Goal: Find specific page/section: Find specific page/section

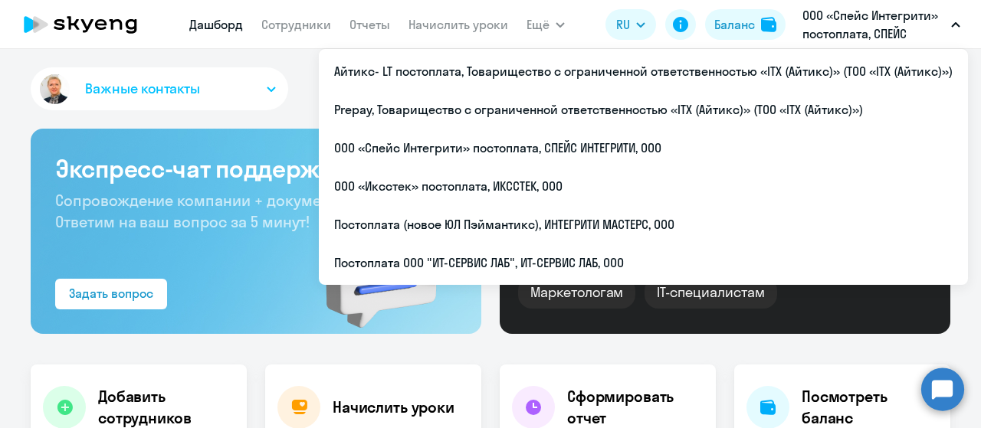
select select "30"
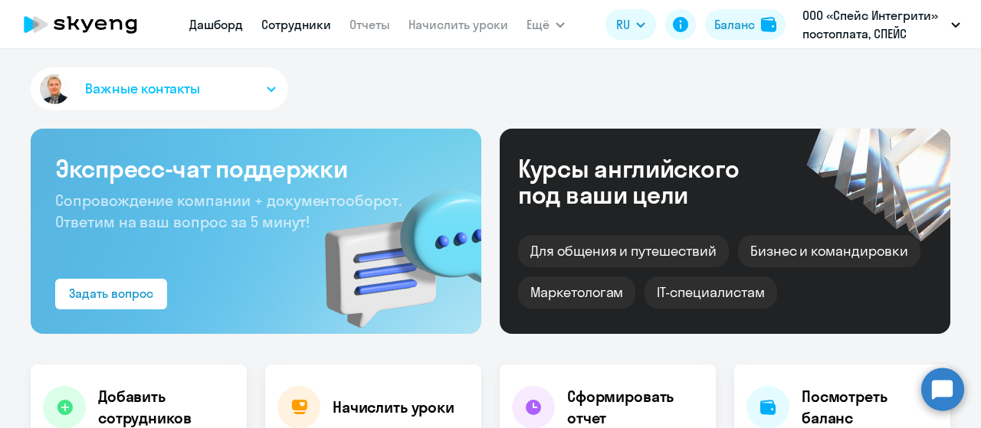
click at [305, 22] on link "Сотрудники" at bounding box center [296, 24] width 70 height 15
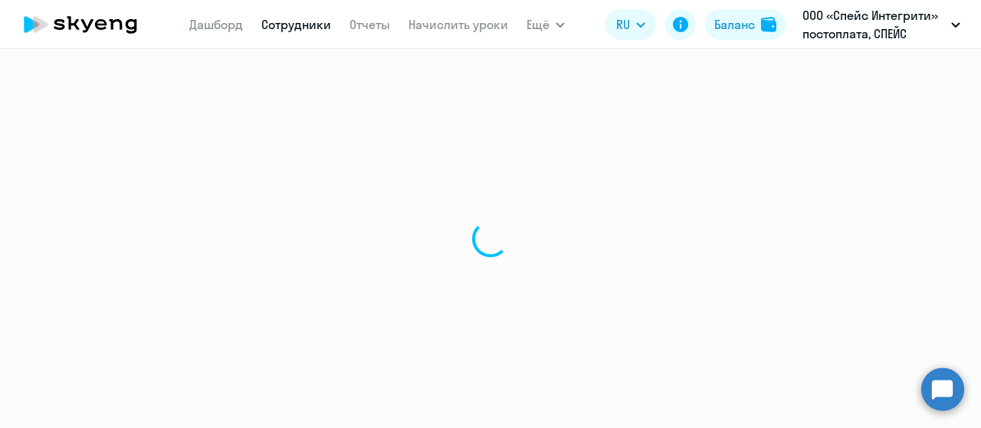
select select "30"
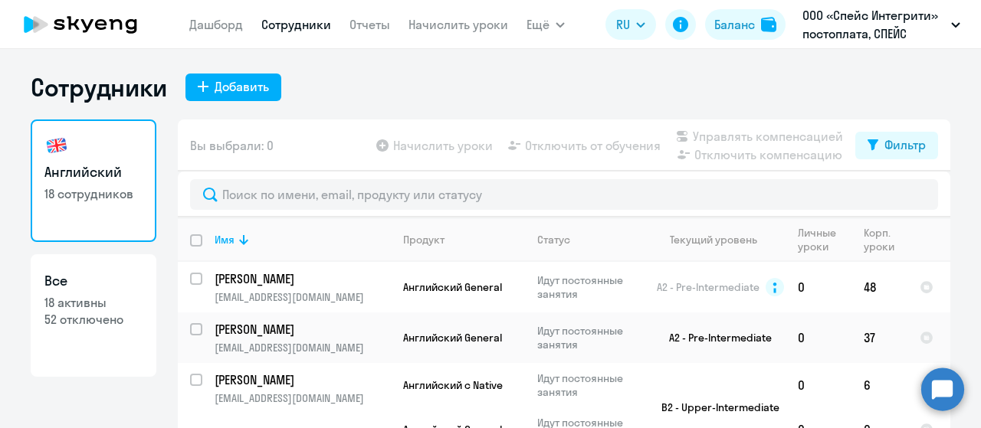
click at [96, 25] on icon at bounding box center [100, 24] width 11 height 11
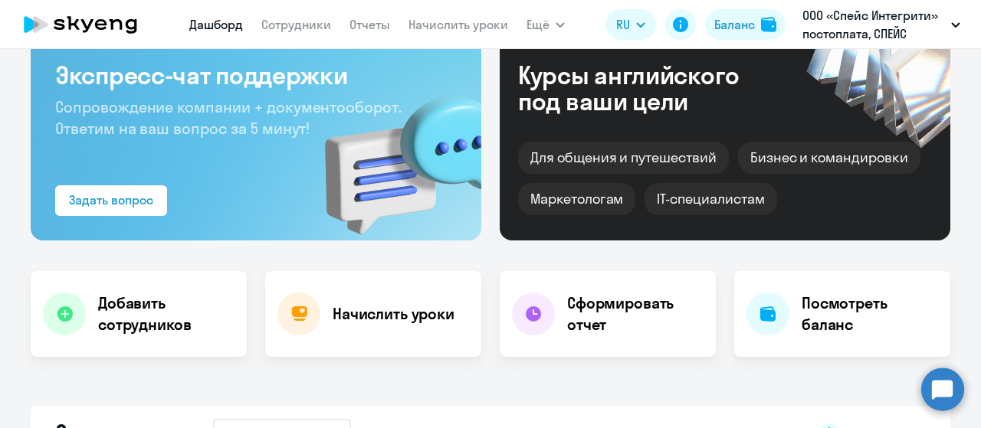
scroll to position [77, 0]
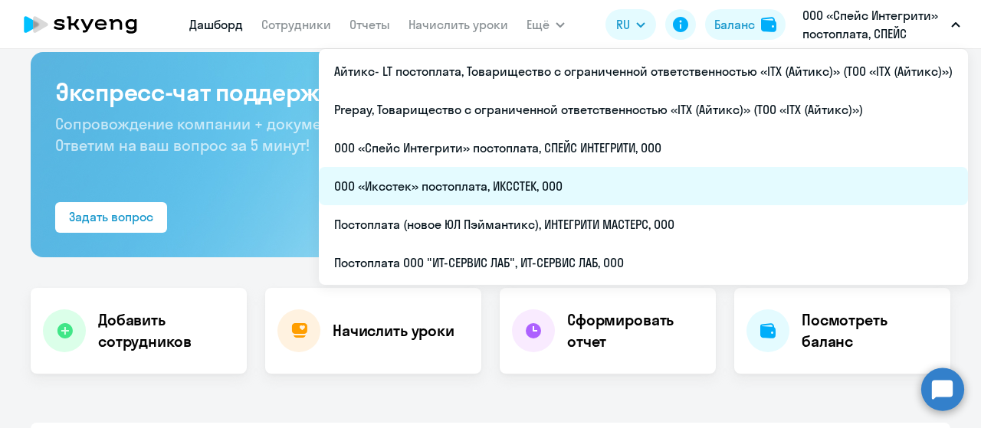
click at [563, 189] on li "ООО «Иксстек» постоплата, ИКССТЕК, ООО" at bounding box center [643, 186] width 649 height 38
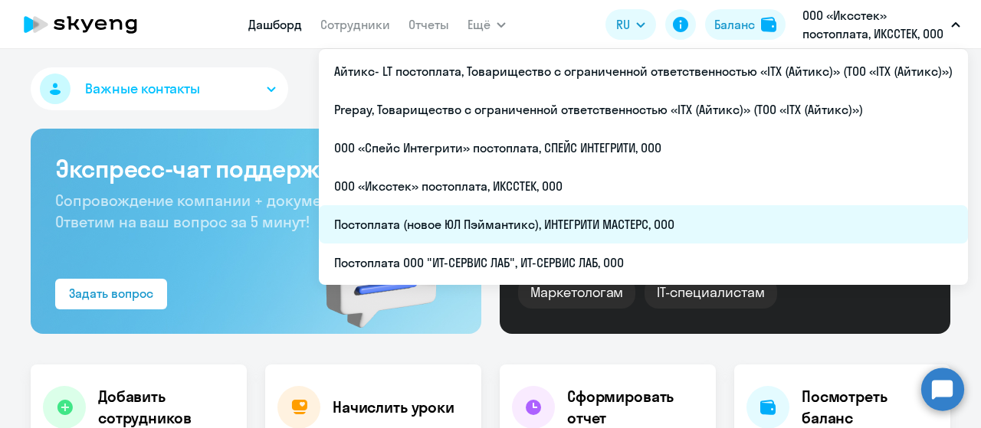
click at [613, 226] on li "Постоплата (новое ЮЛ Пэймантикс), ИНТЕГРИТИ МАСТЕРС, ООО" at bounding box center [643, 224] width 649 height 38
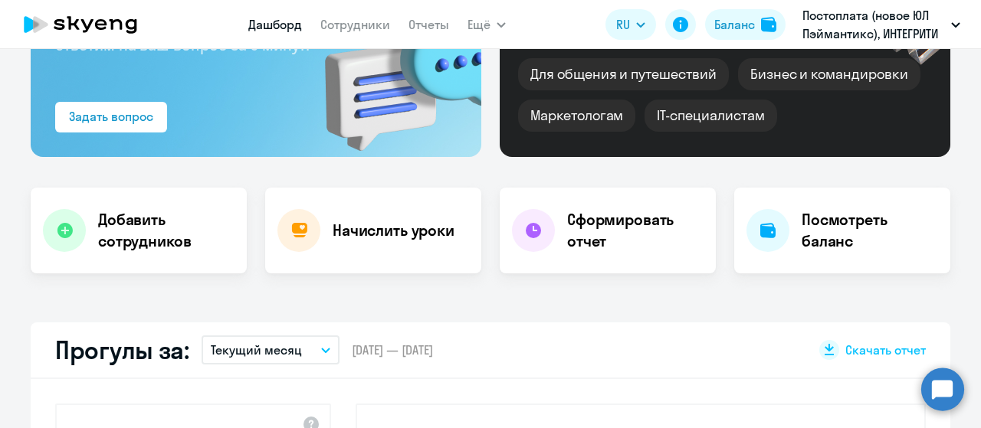
scroll to position [383, 0]
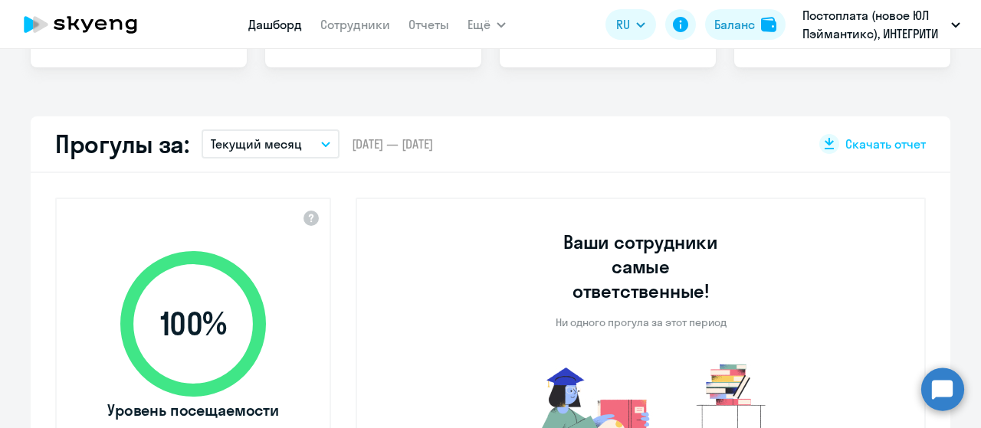
select select "30"
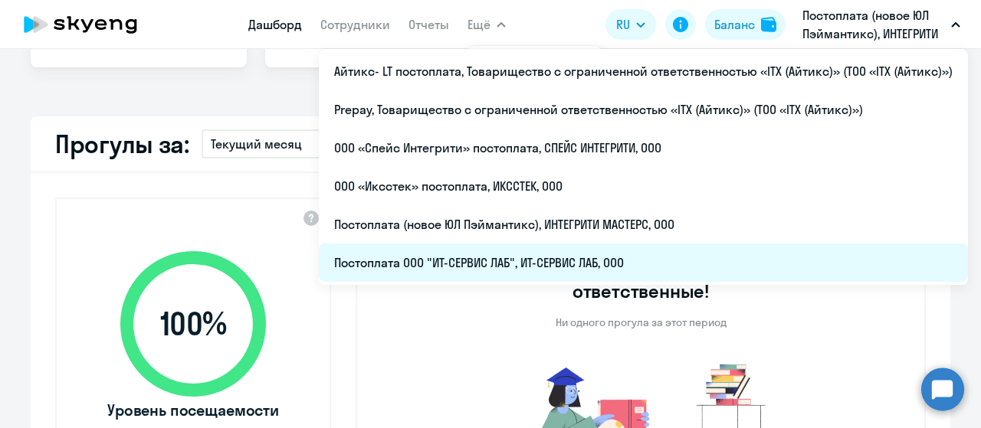
click at [650, 268] on li "Постоплата ООО "ИТ-СЕРВИС ЛАБ", ИТ-СЕРВИС ЛАБ, ООО" at bounding box center [643, 263] width 649 height 38
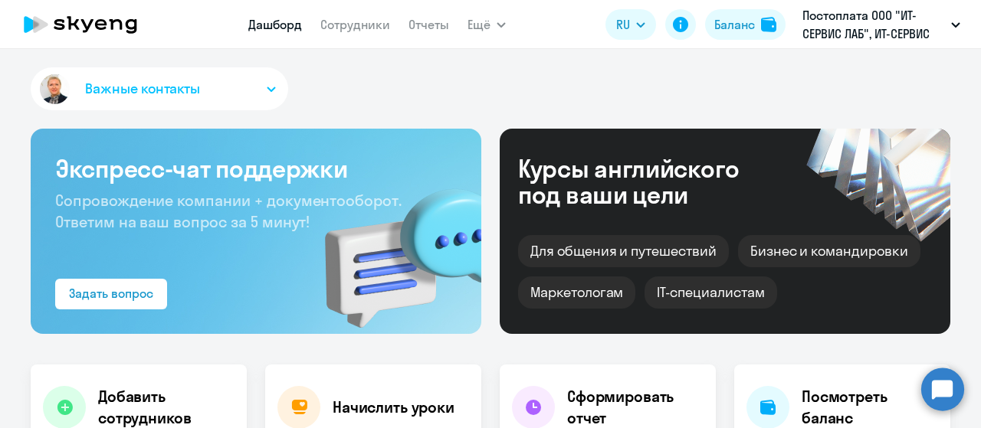
select select "30"
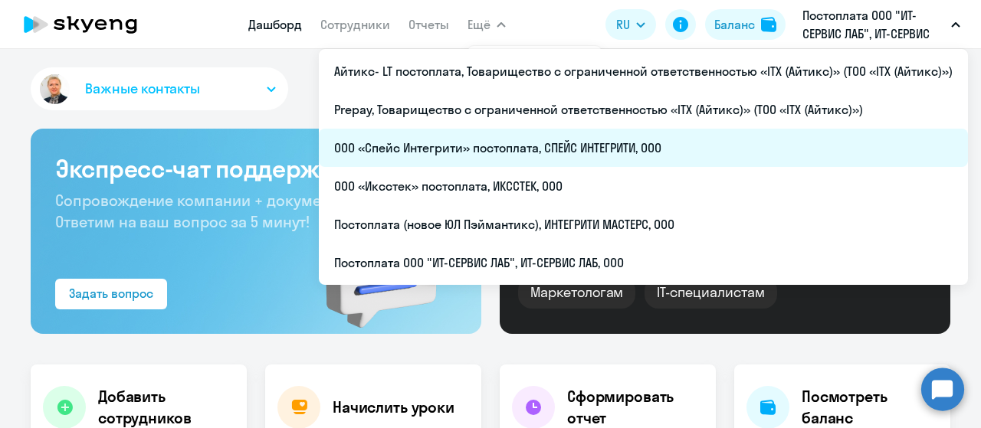
click at [475, 143] on li "ООО «Спейс Интегрити» постоплата, СПЕЙС ИНТЕГРИТИ, ООО" at bounding box center [643, 148] width 649 height 38
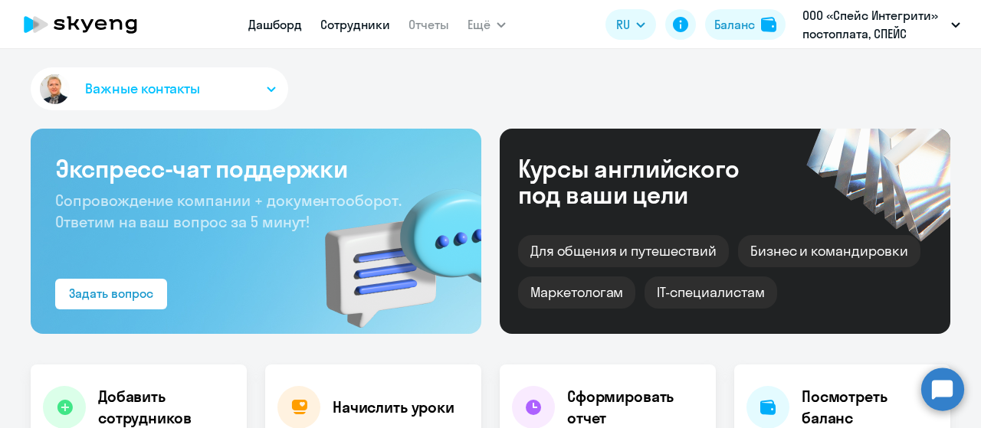
click at [356, 21] on link "Сотрудники" at bounding box center [355, 24] width 70 height 15
select select "30"
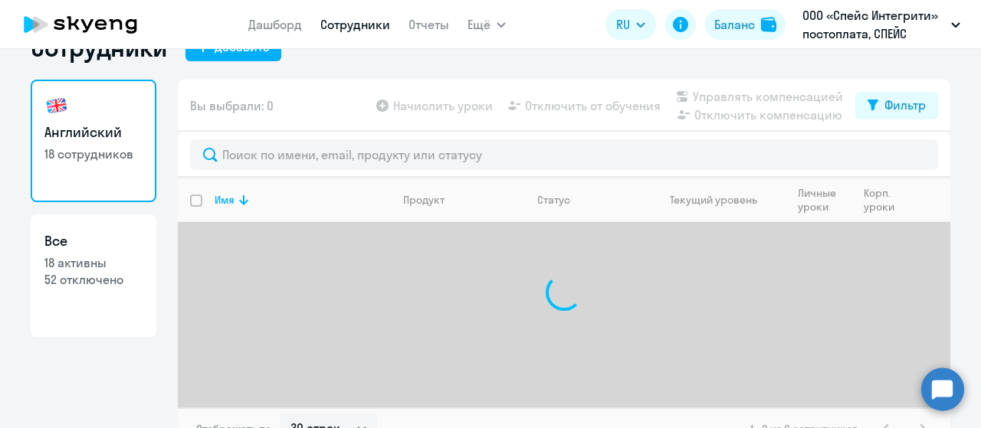
scroll to position [61, 0]
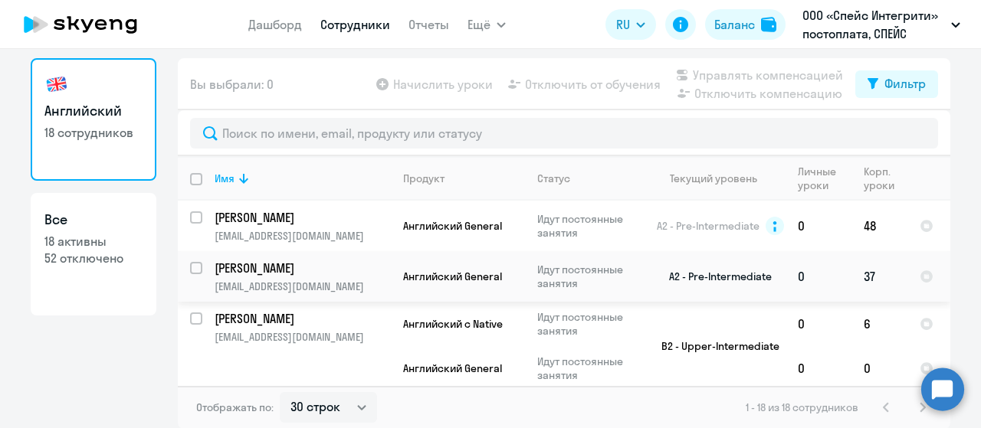
click at [275, 267] on p "[PERSON_NAME]" at bounding box center [301, 268] width 173 height 17
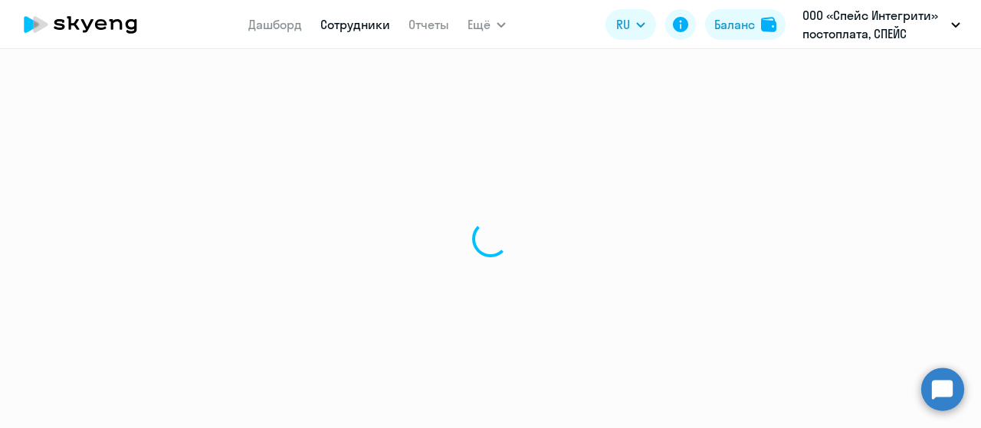
select select "english"
